Goal: Navigation & Orientation: Find specific page/section

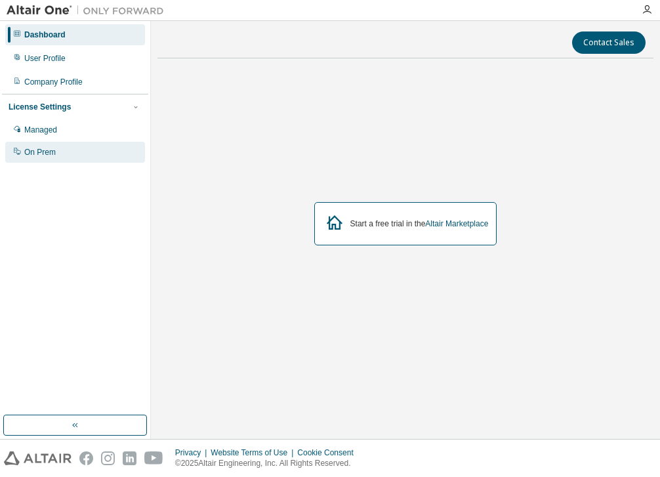
click at [73, 152] on div "On Prem" at bounding box center [75, 152] width 140 height 21
